Goal: Transaction & Acquisition: Purchase product/service

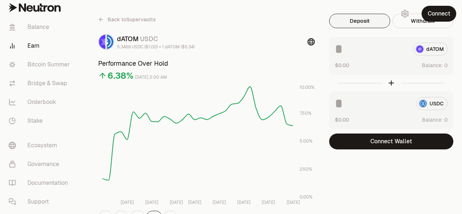
scroll to position [5, 0]
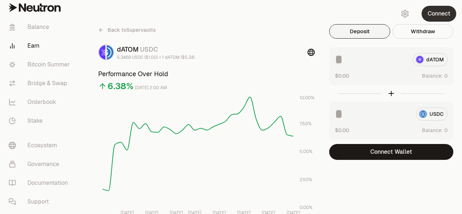
click at [428, 15] on button "Connect" at bounding box center [438, 14] width 35 height 16
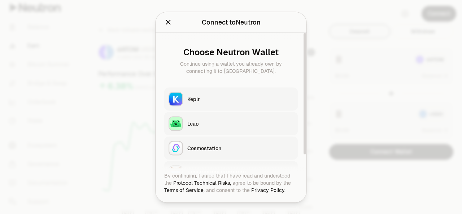
click at [203, 98] on div "Keplr" at bounding box center [240, 98] width 106 height 7
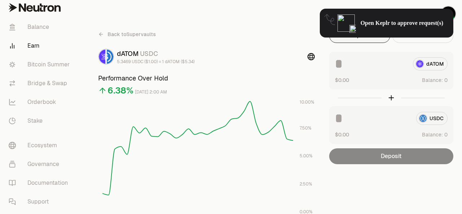
scroll to position [0, 0]
click at [289, 133] on rect at bounding box center [197, 156] width 190 height 113
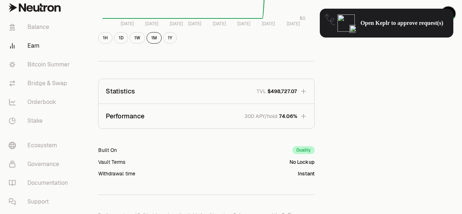
scroll to position [383, 0]
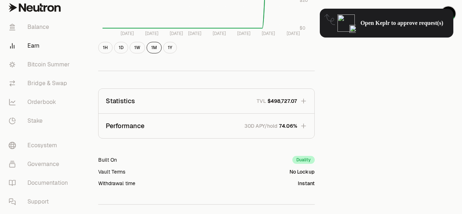
click at [304, 125] on icon "button" at bounding box center [303, 125] width 5 height 5
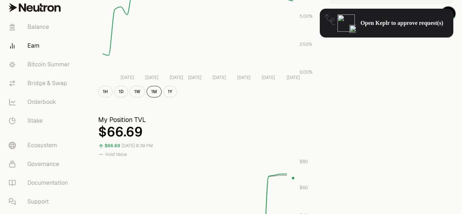
scroll to position [0, 0]
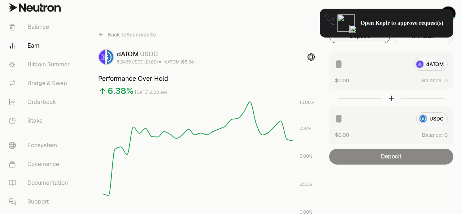
click at [101, 33] on icon at bounding box center [100, 34] width 2 height 3
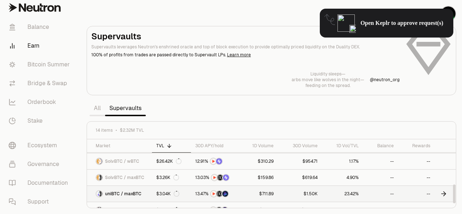
scroll to position [159, 0]
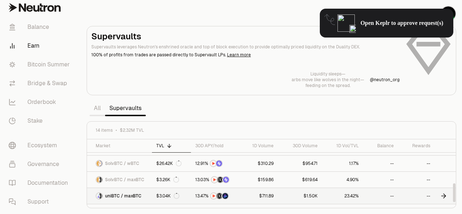
click at [140, 195] on span "uniBTC / maxBTC" at bounding box center [123, 196] width 36 height 6
